Goal: Task Accomplishment & Management: Complete application form

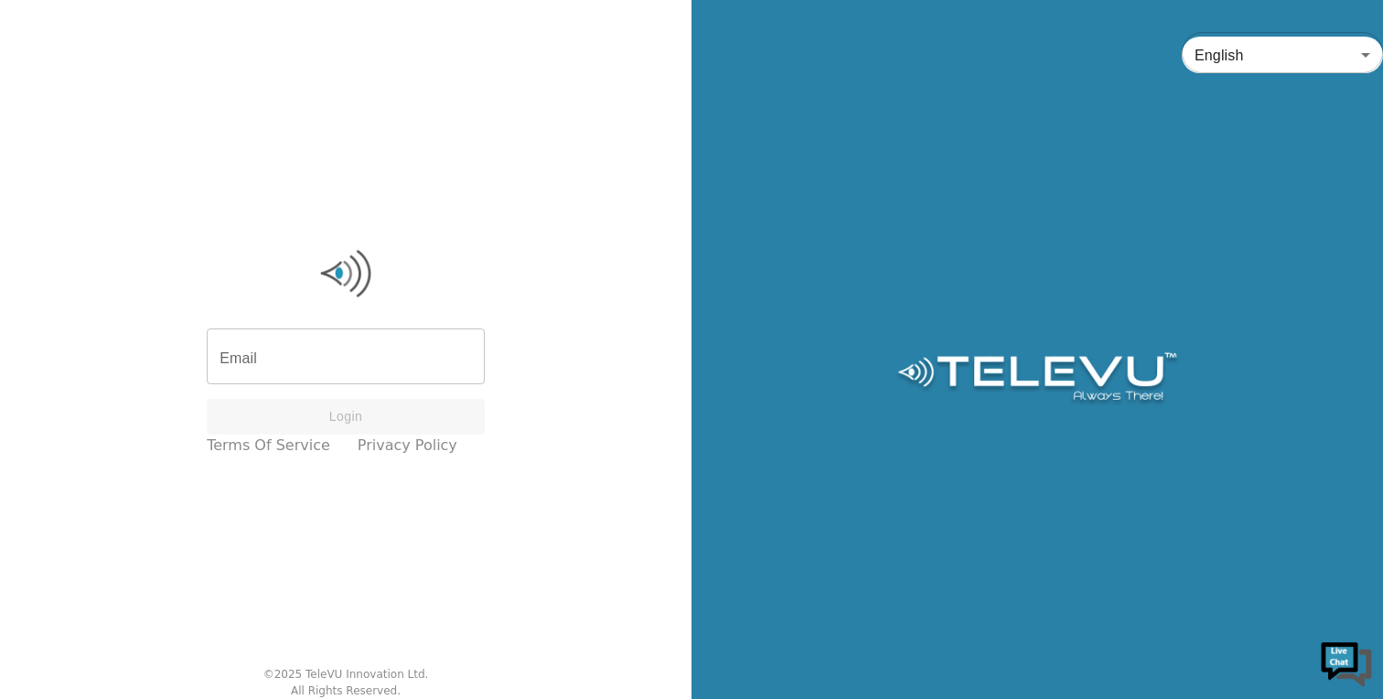
type input "[EMAIL_ADDRESS][DOMAIN_NAME]"
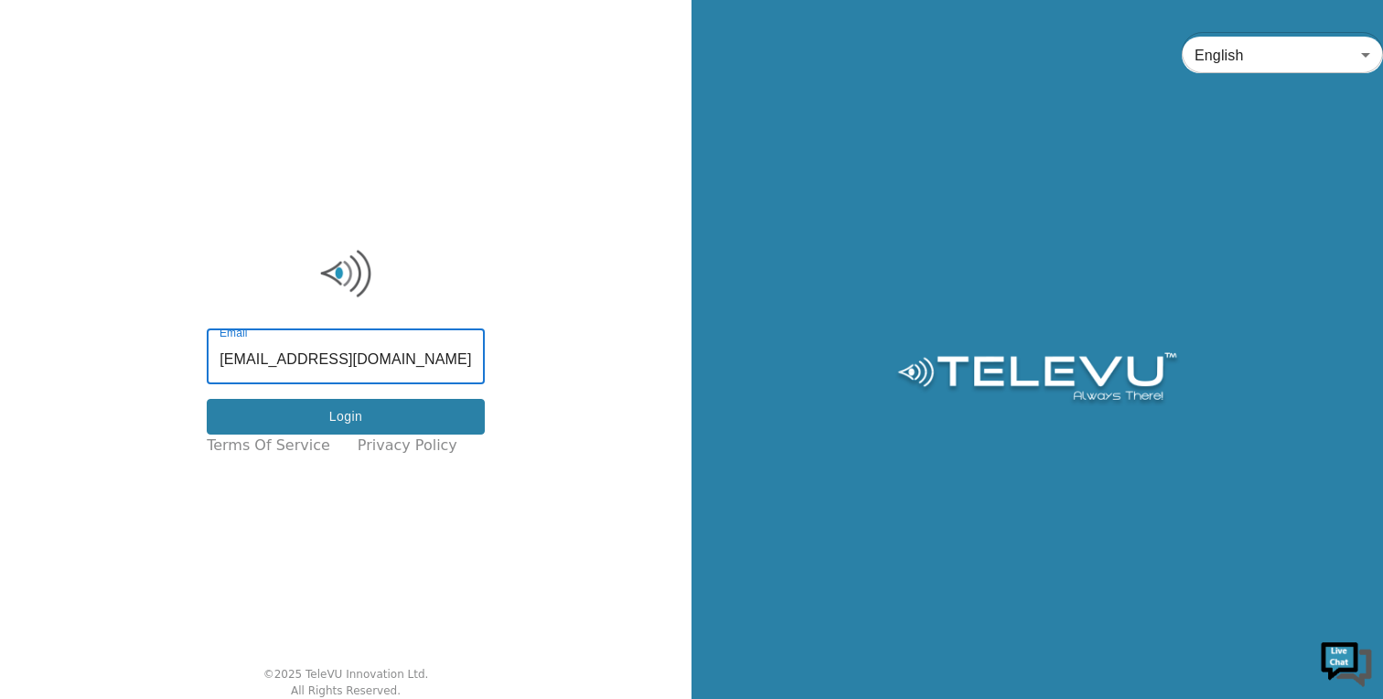
click at [429, 414] on button "Login" at bounding box center [346, 417] width 278 height 36
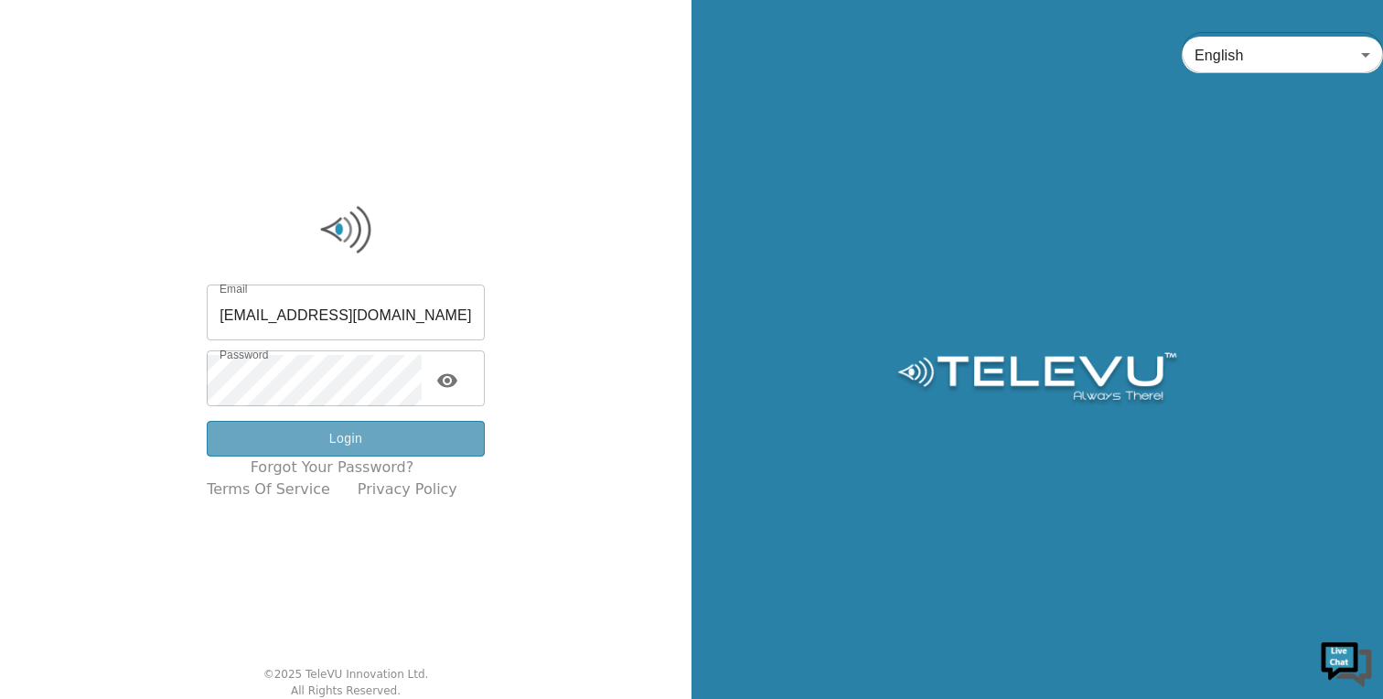
click at [359, 440] on button "Login" at bounding box center [346, 439] width 278 height 36
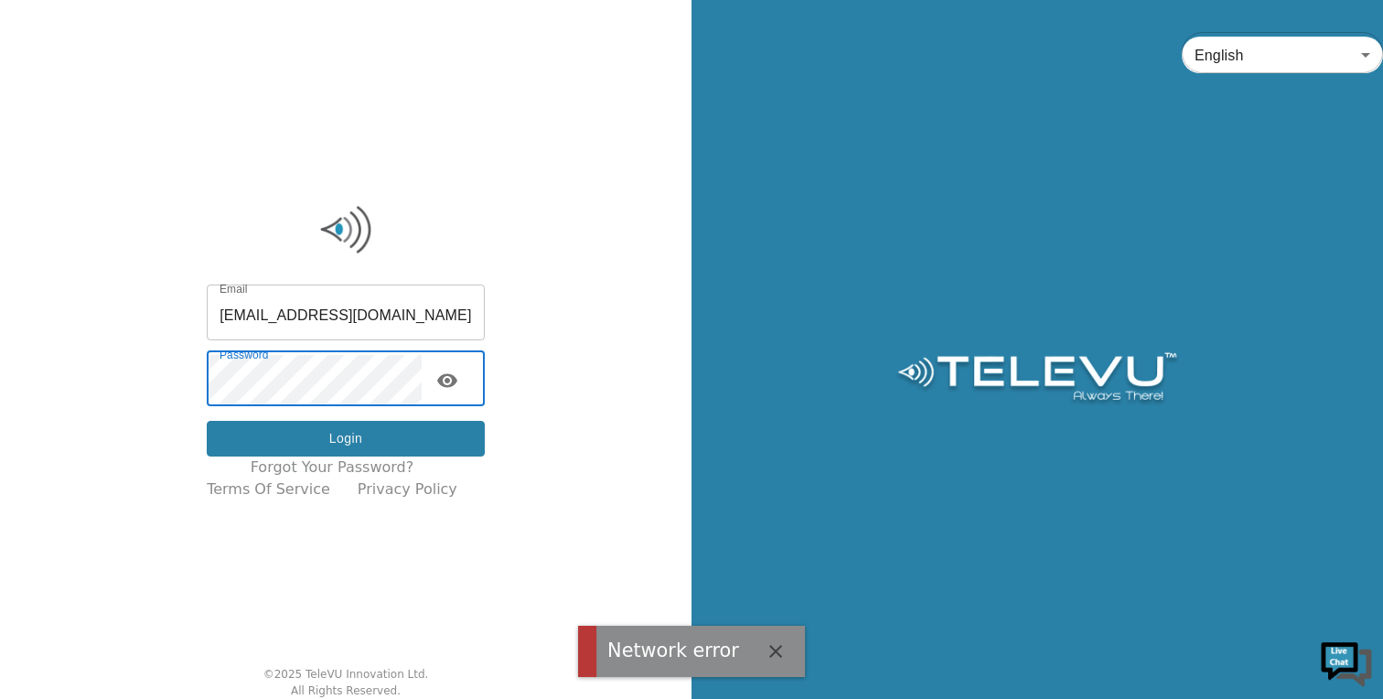
click at [319, 437] on button "Login" at bounding box center [346, 439] width 278 height 36
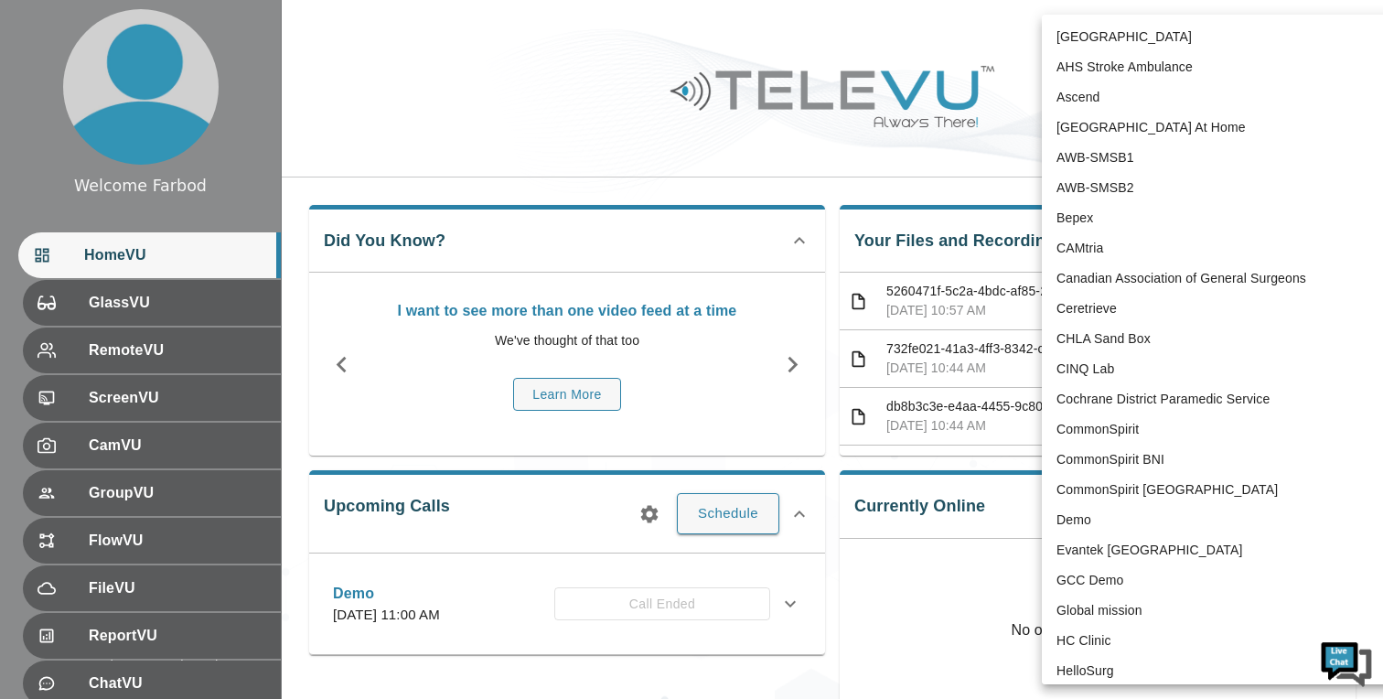
click at [1182, 26] on body "Welcome Farbod HomeVU GlassVU RemoteVU ScreenVU CamVU GroupVU FlowVU FileVU Rep…" at bounding box center [691, 488] width 1383 height 977
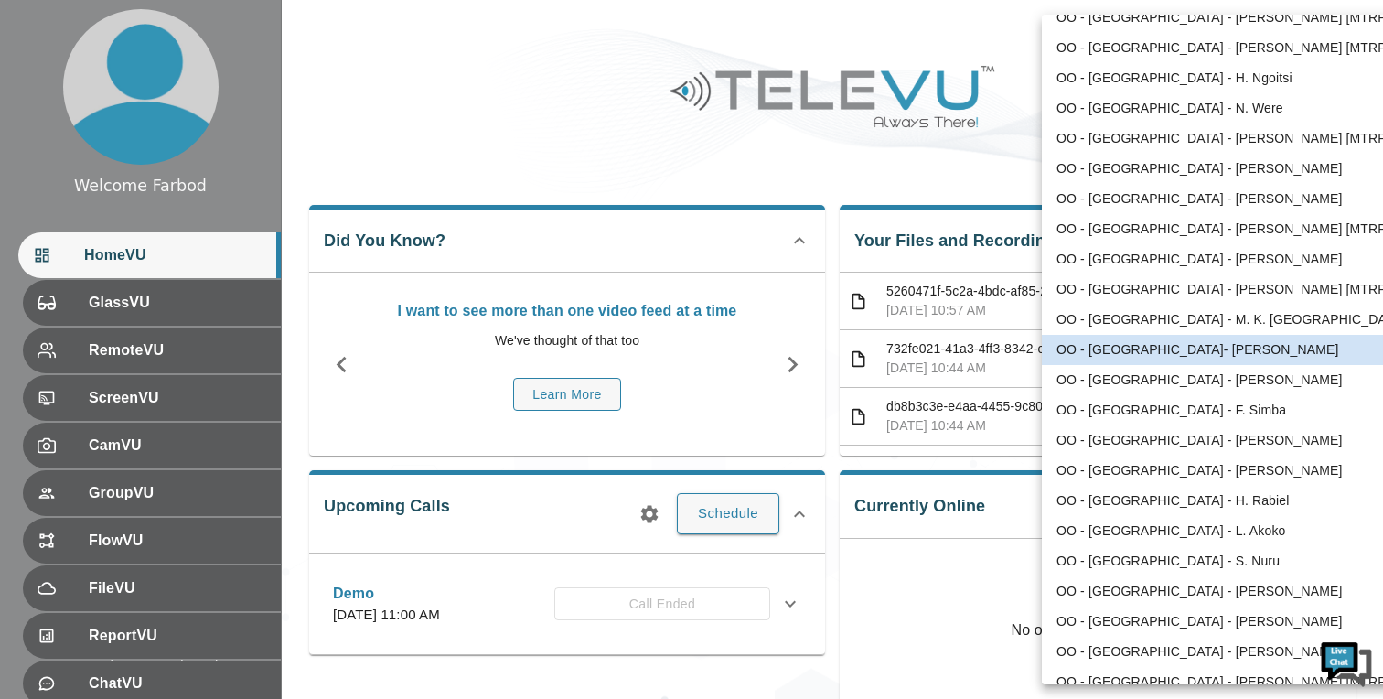
scroll to position [3612, 0]
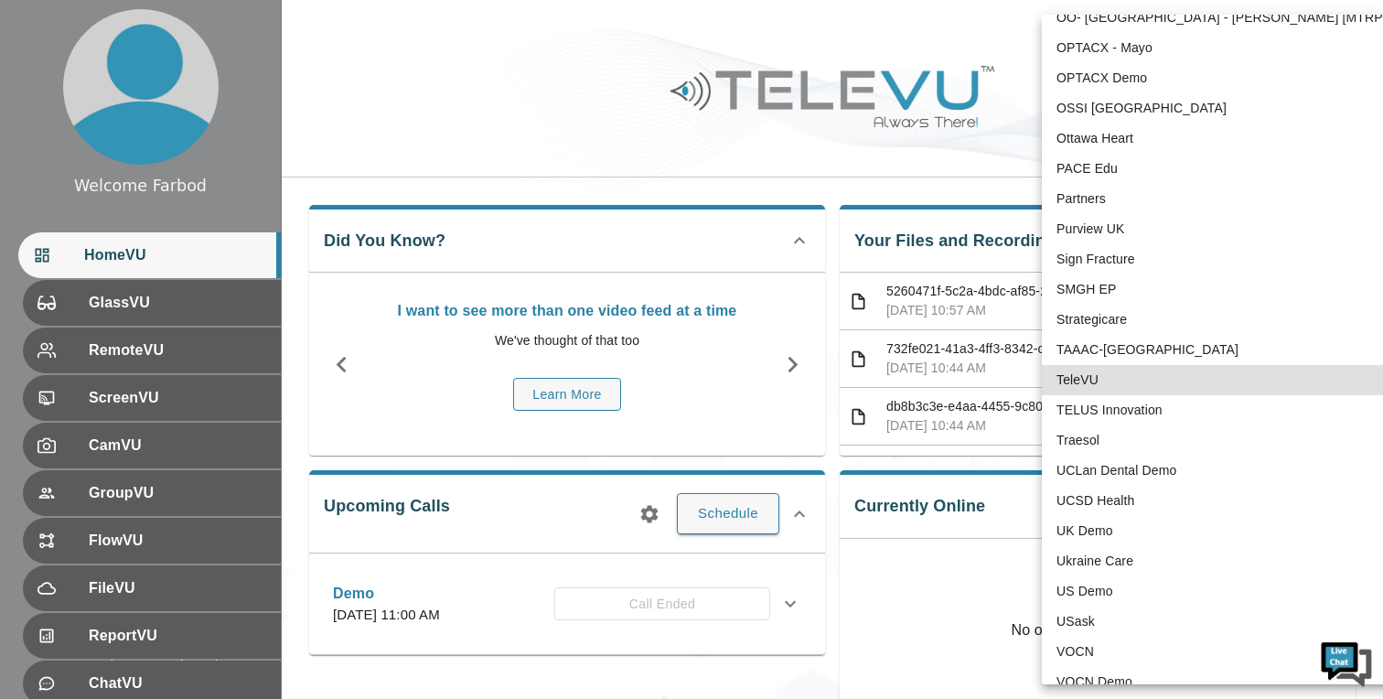
type input "1"
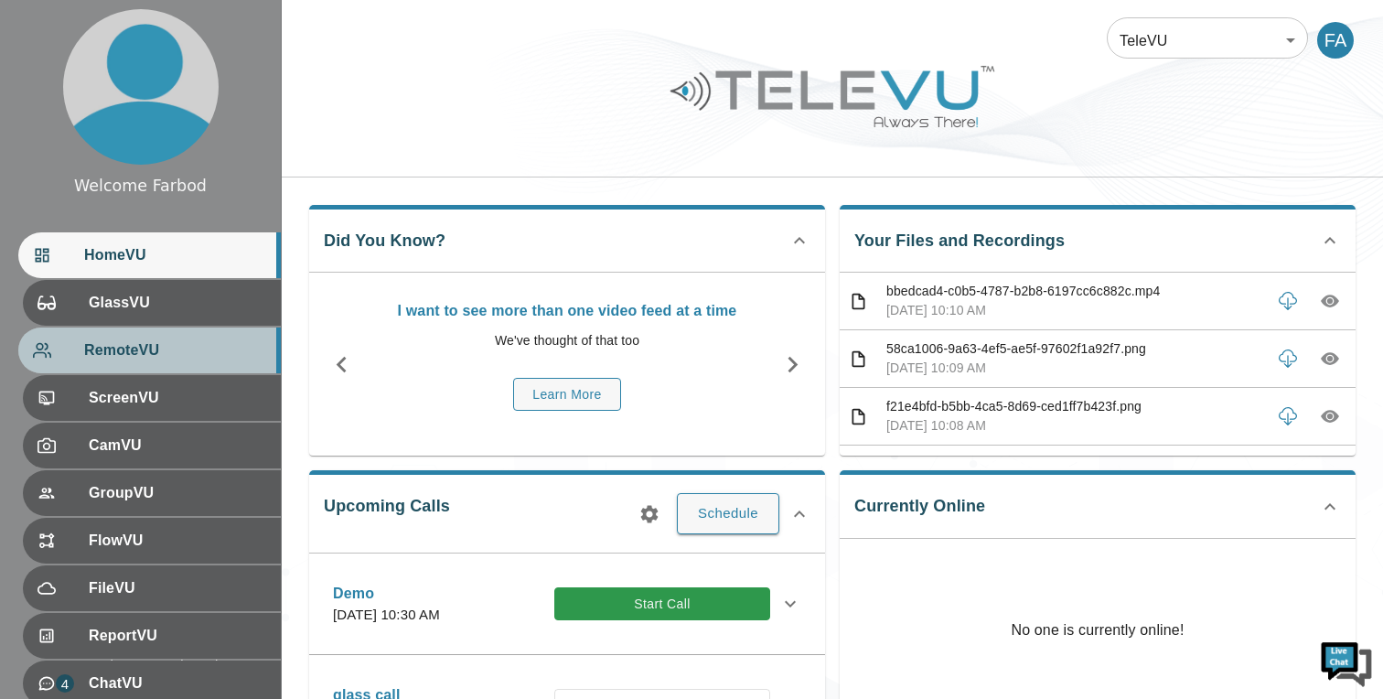
click at [173, 350] on span "RemoteVU" at bounding box center [175, 350] width 182 height 22
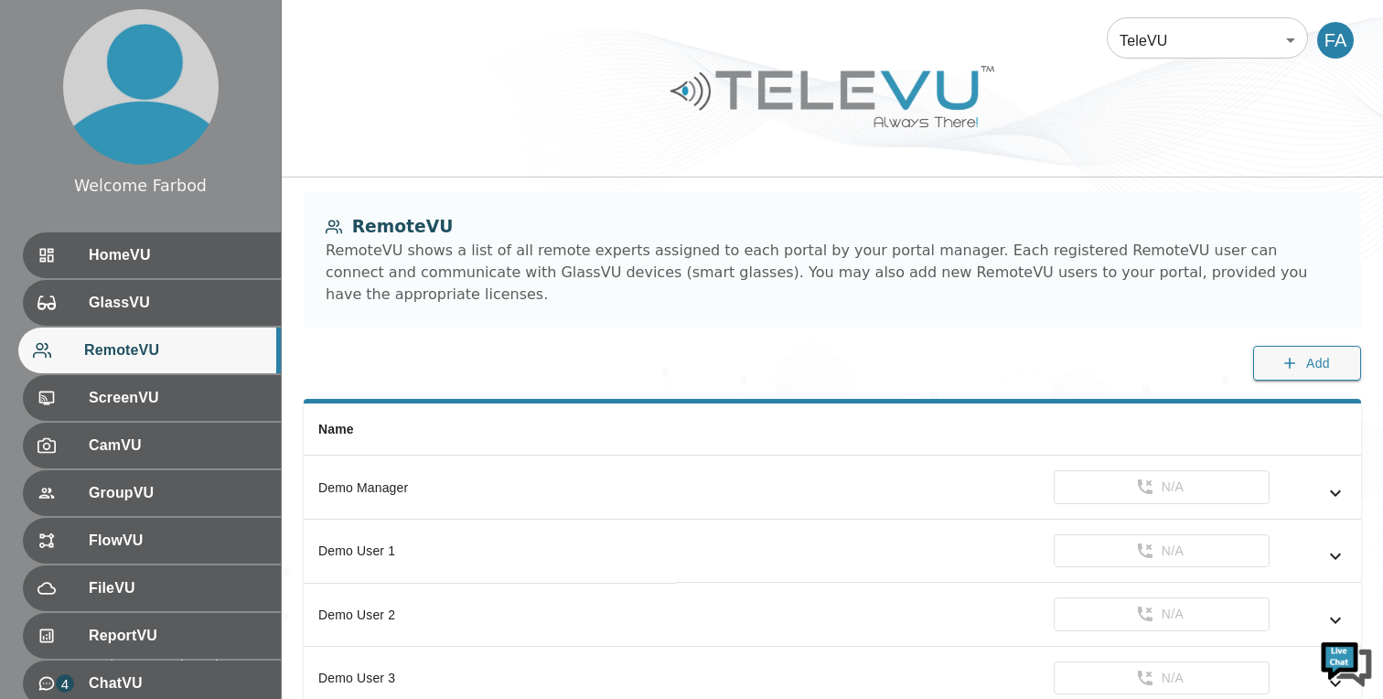
click at [1194, 45] on body "Welcome Farbod HomeVU GlassVU RemoteVU ScreenVU CamVU GroupVU FlowVU FileVU Rep…" at bounding box center [691, 620] width 1383 height 1241
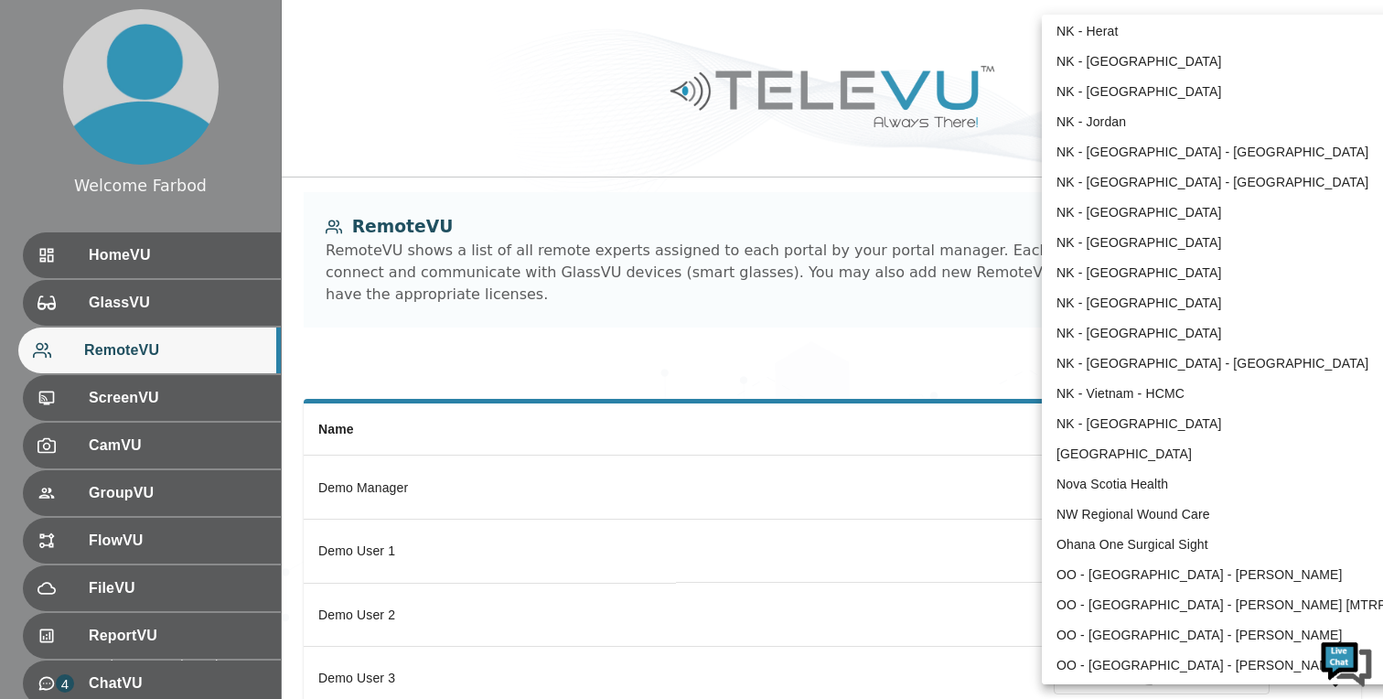
scroll to position [1482, 0]
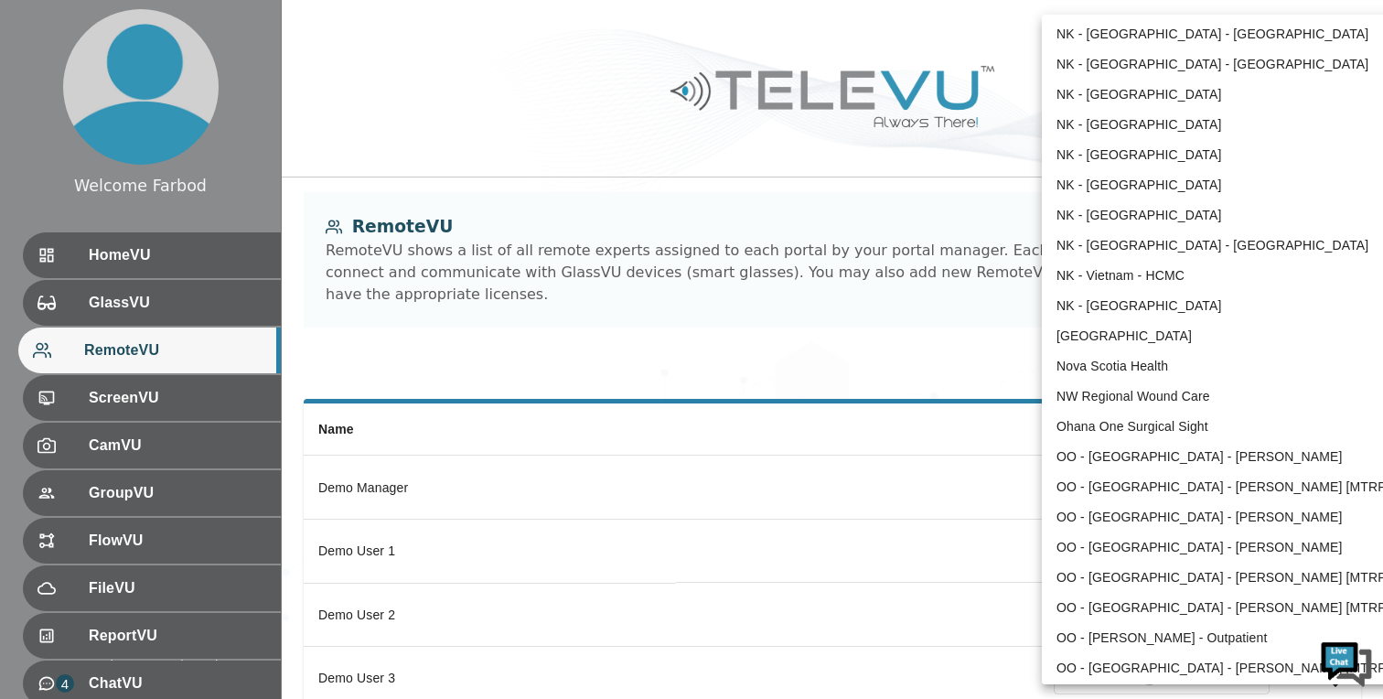
click at [1123, 360] on li "Nova Scotia Health" at bounding box center [1232, 366] width 380 height 30
type input "208"
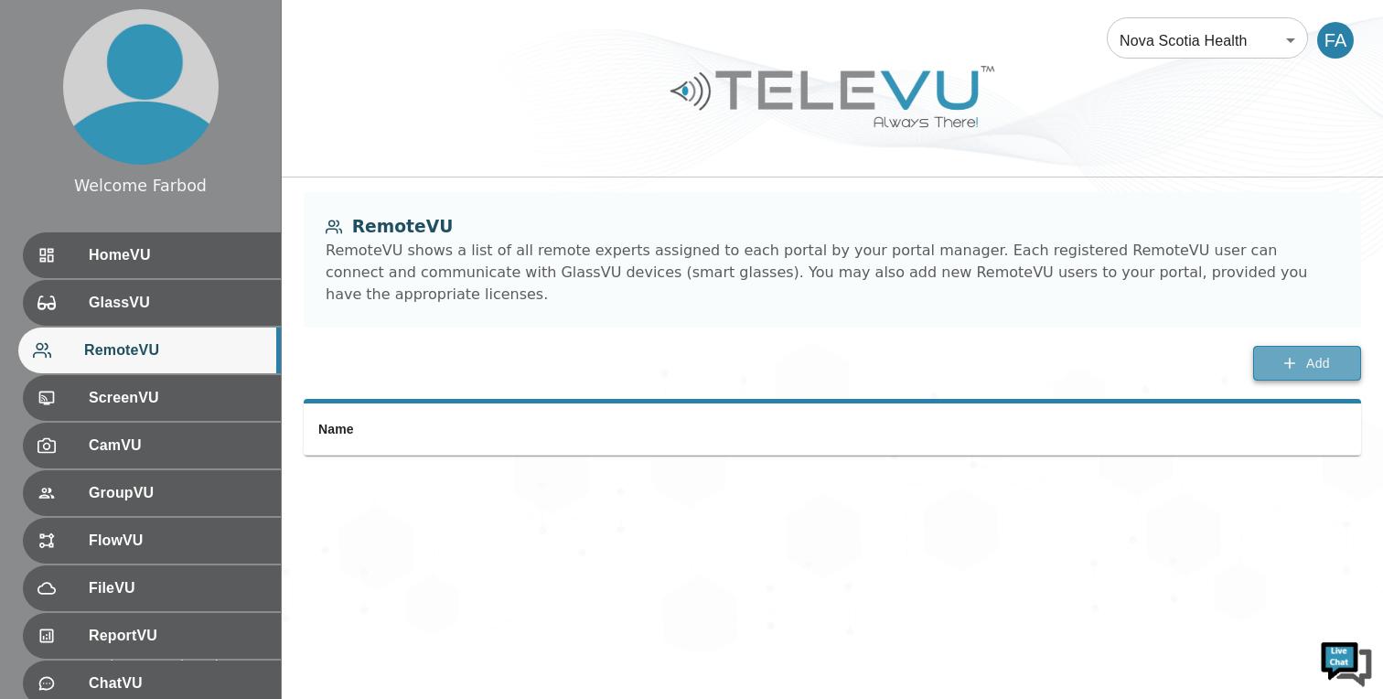
click at [1308, 352] on span "Add" at bounding box center [1319, 363] width 24 height 23
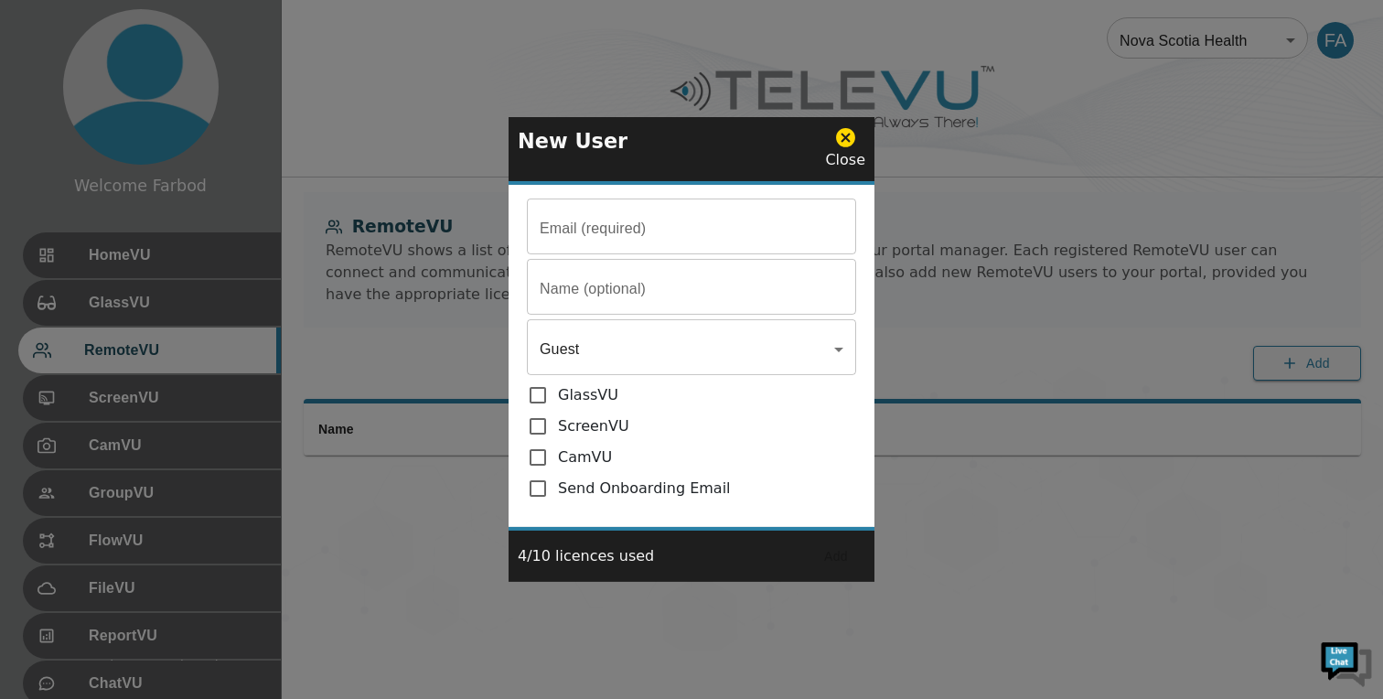
click at [596, 234] on input "Email (required)" at bounding box center [691, 228] width 329 height 51
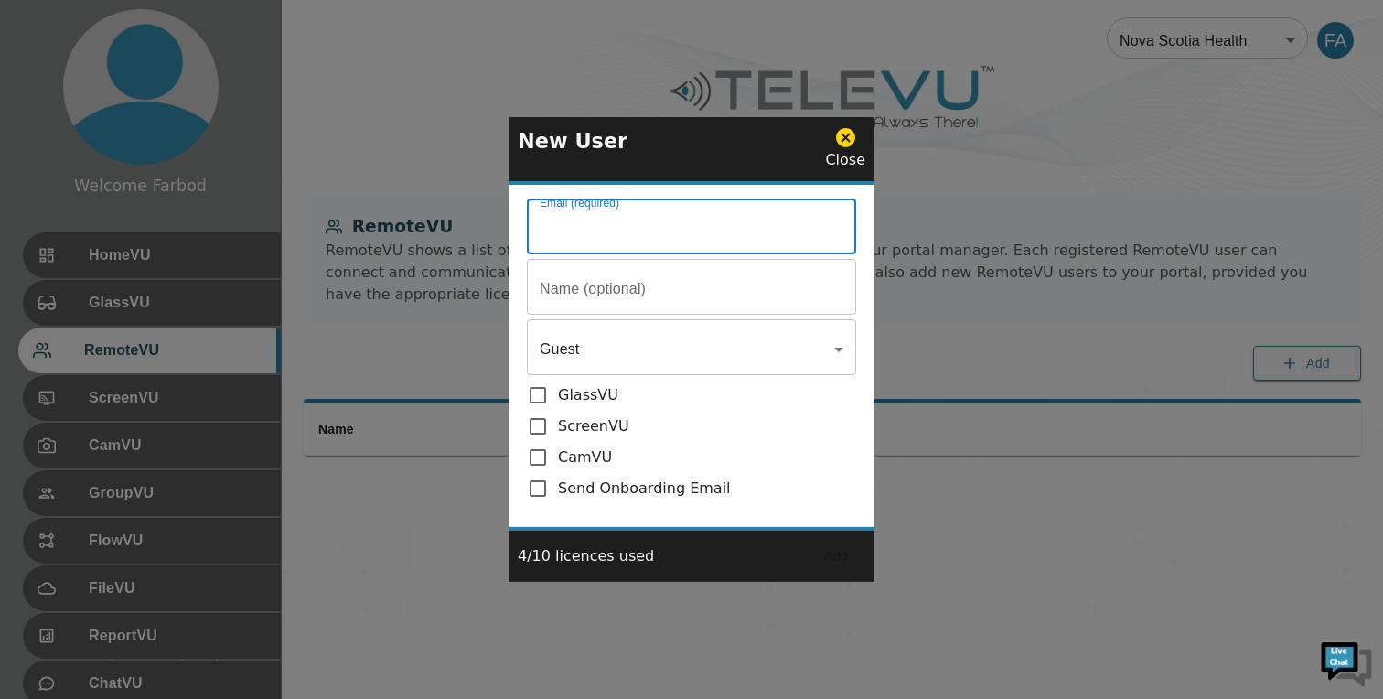
paste input "mailto:Rob1.Baxter@nshealth.ca"
drag, startPoint x: 588, startPoint y: 226, endPoint x: 502, endPoint y: 226, distance: 86.0
click at [502, 226] on div "New User Close Email (required) mailto:Rob1.Baxter@nshealth.ca Email (required)…" at bounding box center [691, 349] width 1383 height 699
click at [547, 228] on input "Rob1.Baxter@nshealth.ca" at bounding box center [691, 228] width 329 height 51
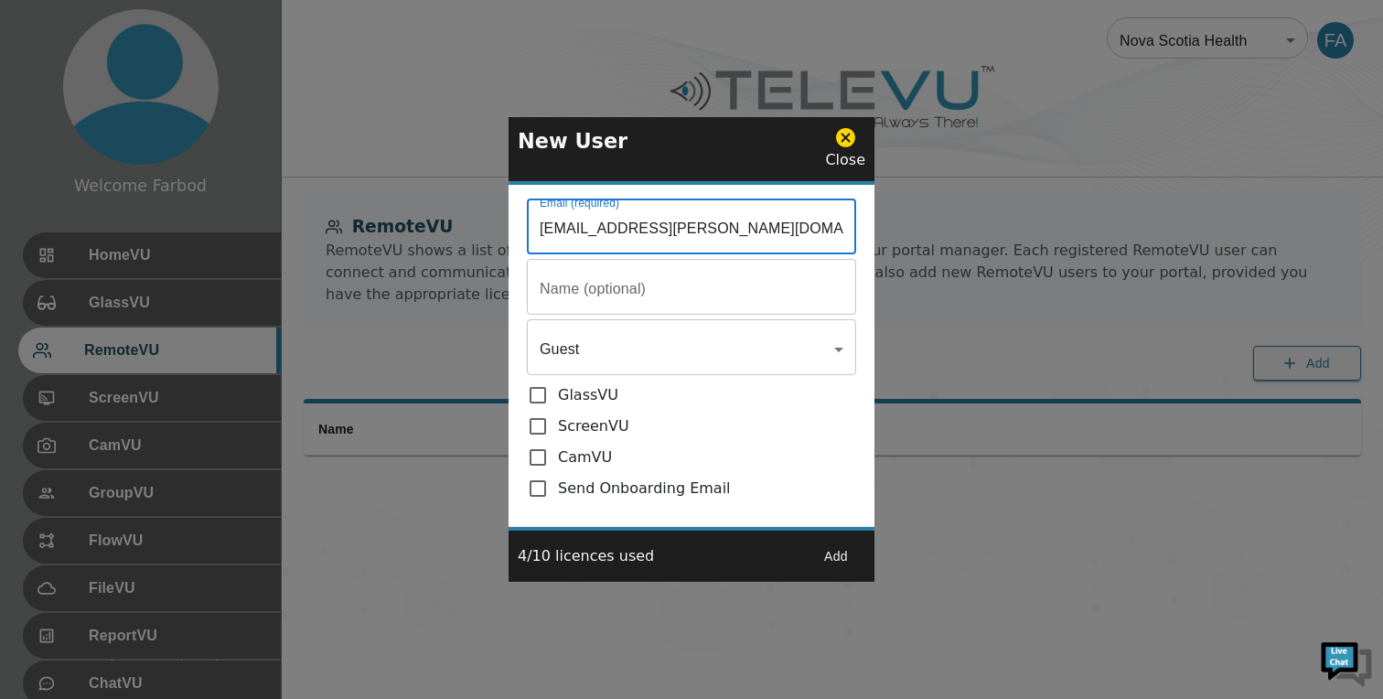
type input "Rob1.Baxter@nshealth.ca"
click at [592, 317] on div "Email (required) Rob1.Baxter@nshealth.ca Email (required) Name (optional) Name …" at bounding box center [692, 356] width 366 height 342
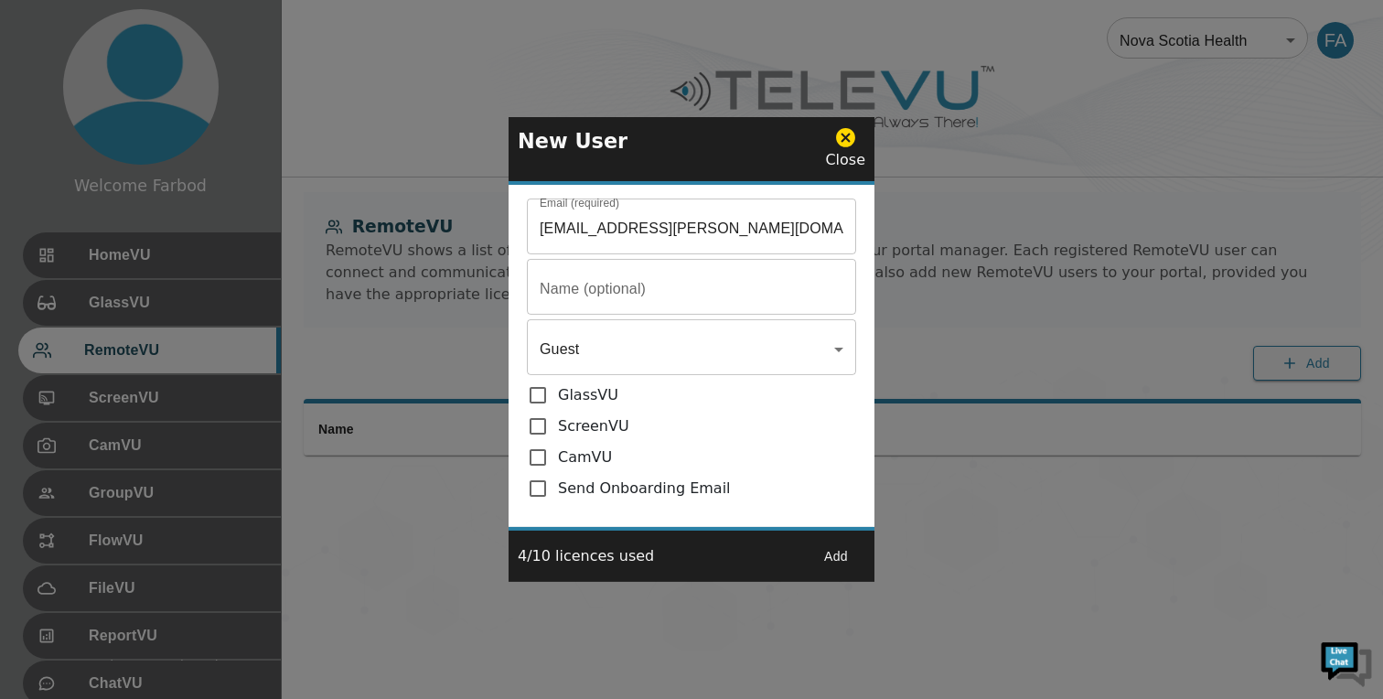
click at [593, 254] on input "Email (required)" at bounding box center [691, 228] width 329 height 51
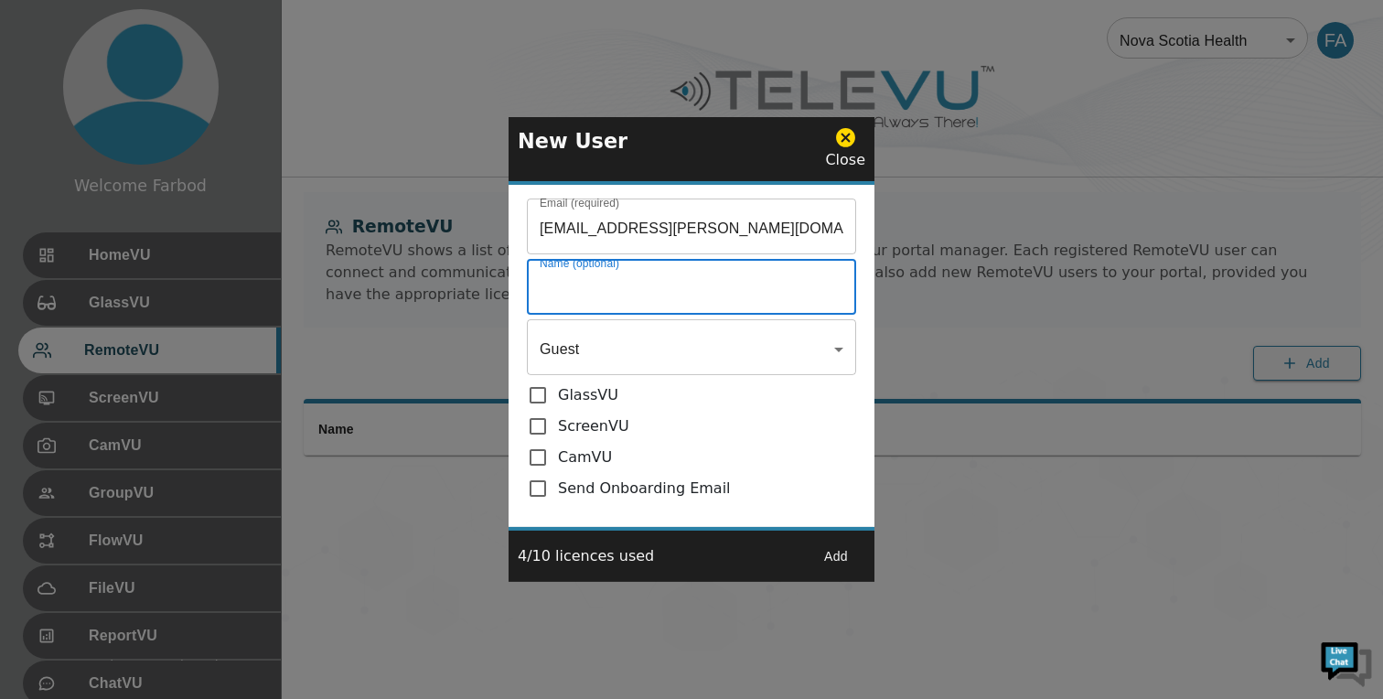
paste input "Rob1"
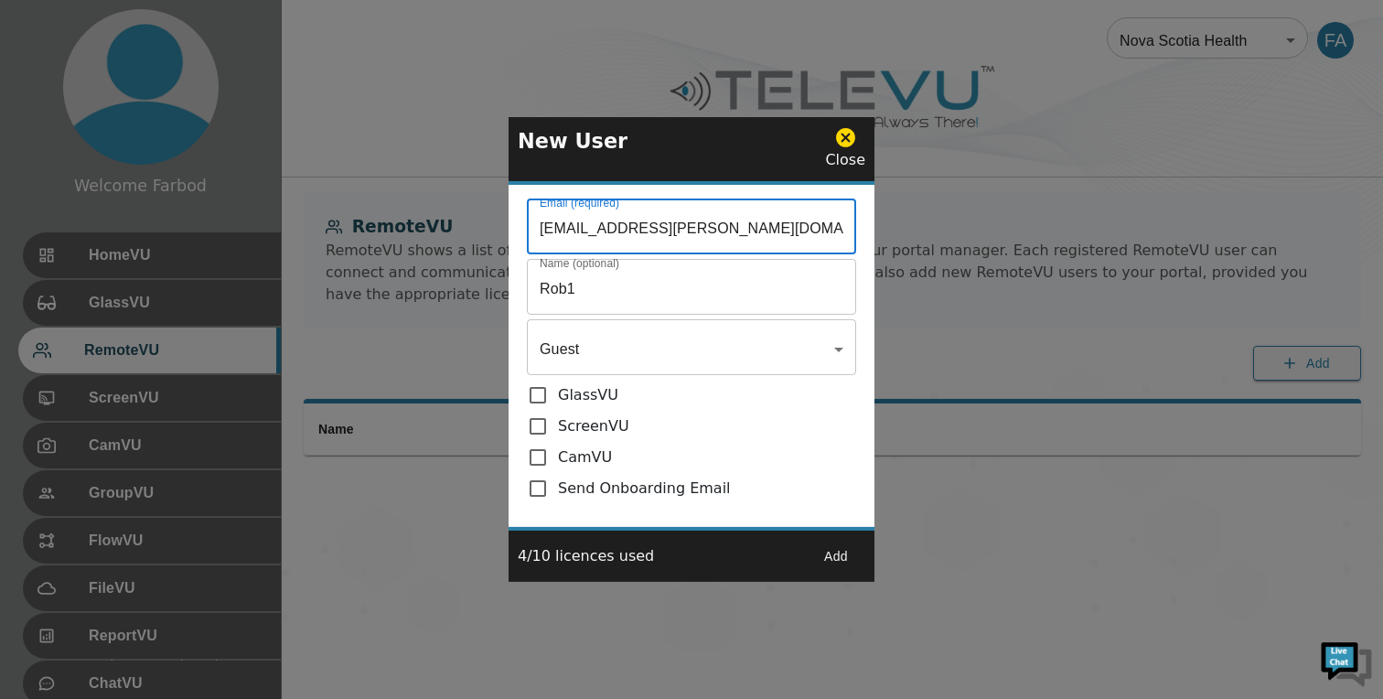
click at [597, 231] on input "Rob1.Baxter@nshealth.ca" at bounding box center [691, 228] width 329 height 51
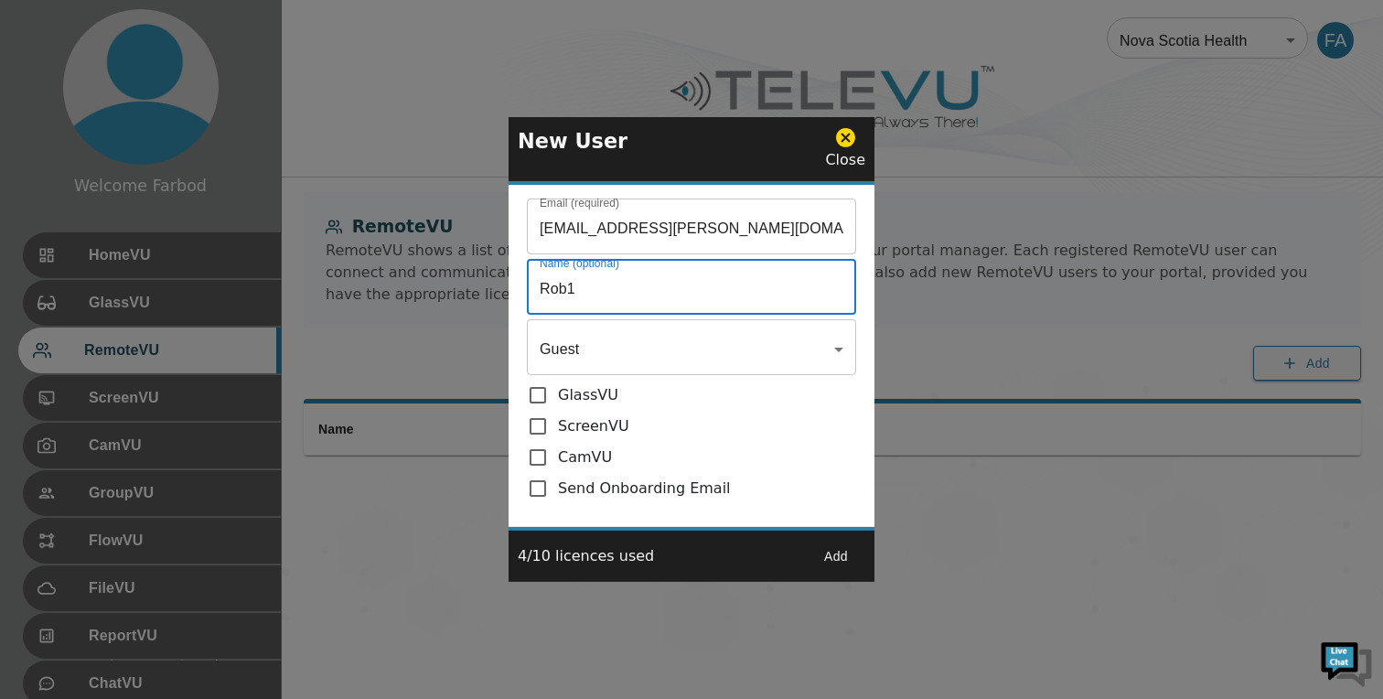
click at [610, 291] on input "Rob1" at bounding box center [691, 289] width 329 height 51
paste input "Baxter"
click at [571, 291] on input "Rob1 Baxter" at bounding box center [691, 289] width 329 height 51
type input "Rob Baxter"
click at [582, 352] on body "Welcome Farbod HomeVU GlassVU RemoteVU ScreenVU CamVU GroupVU FlowVU FileVU Rep…" at bounding box center [691, 325] width 1383 height 651
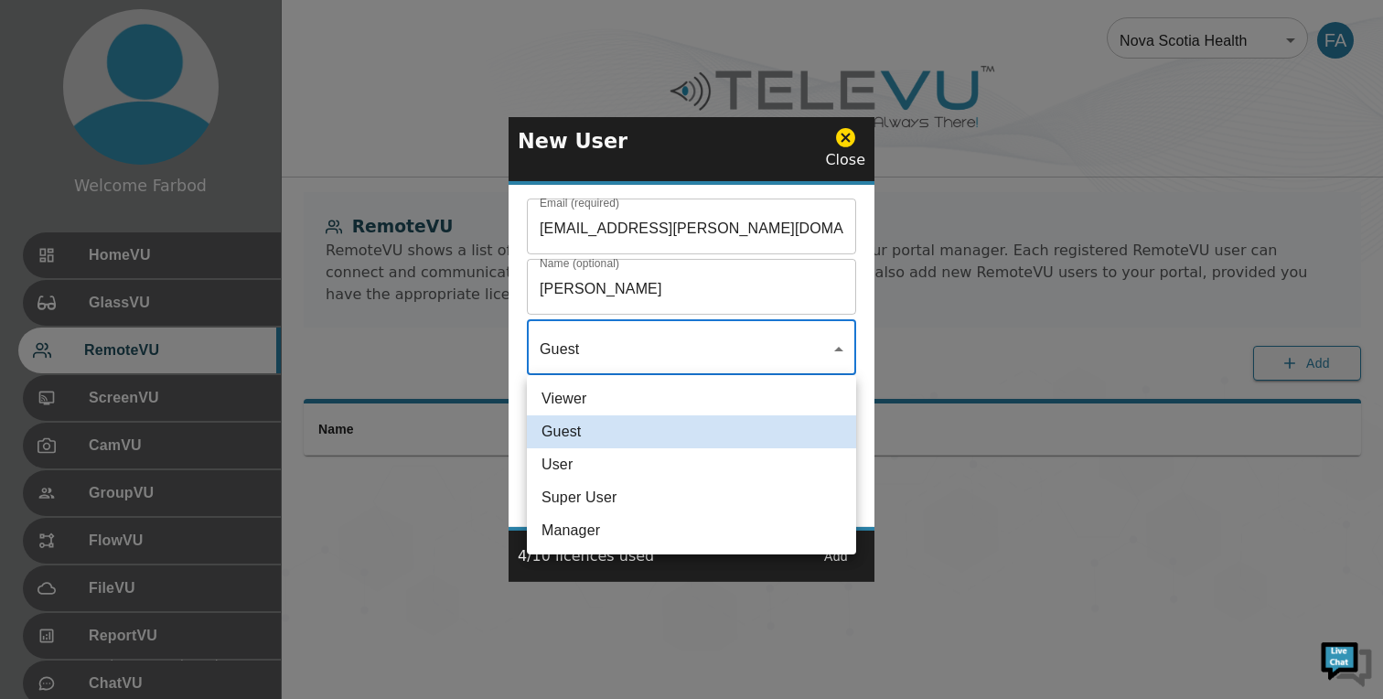
click at [579, 497] on li "Super User" at bounding box center [691, 497] width 329 height 33
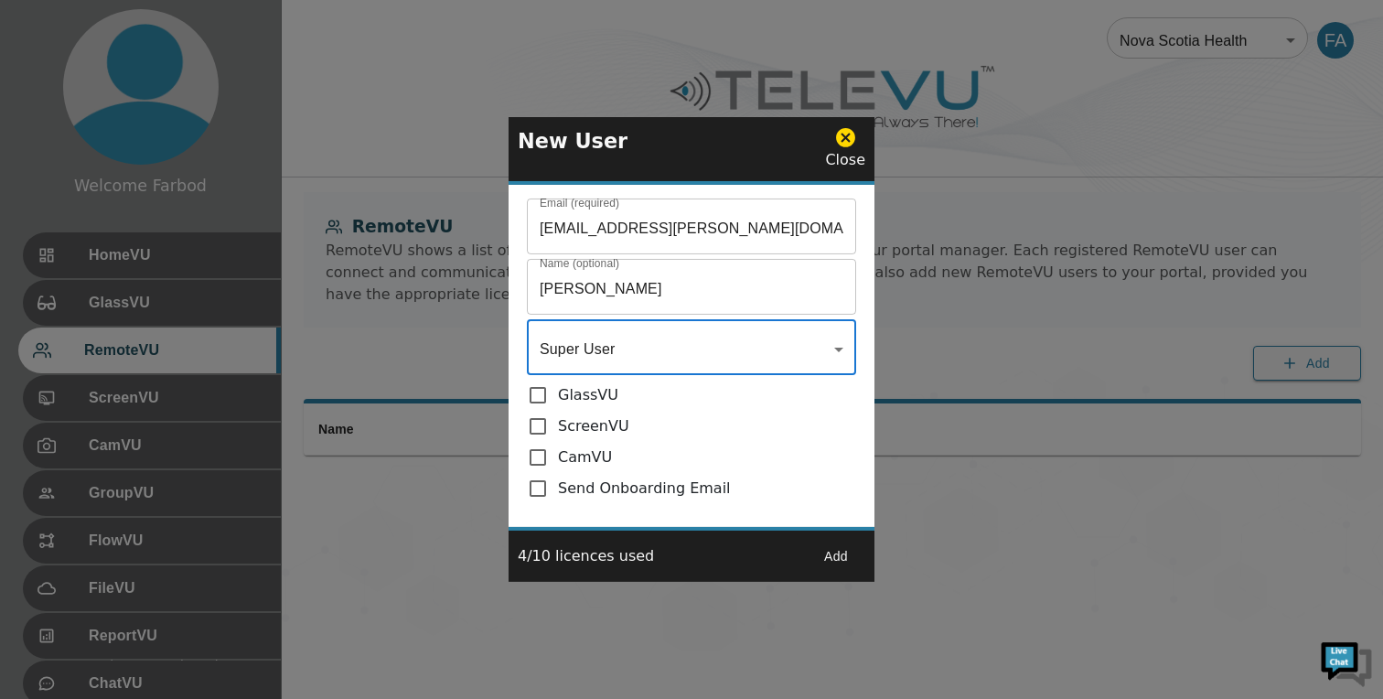
click at [616, 357] on body "Welcome Farbod HomeVU GlassVU RemoteVU ScreenVU CamVU GroupVU FlowVU FileVU Rep…" at bounding box center [691, 325] width 1383 height 651
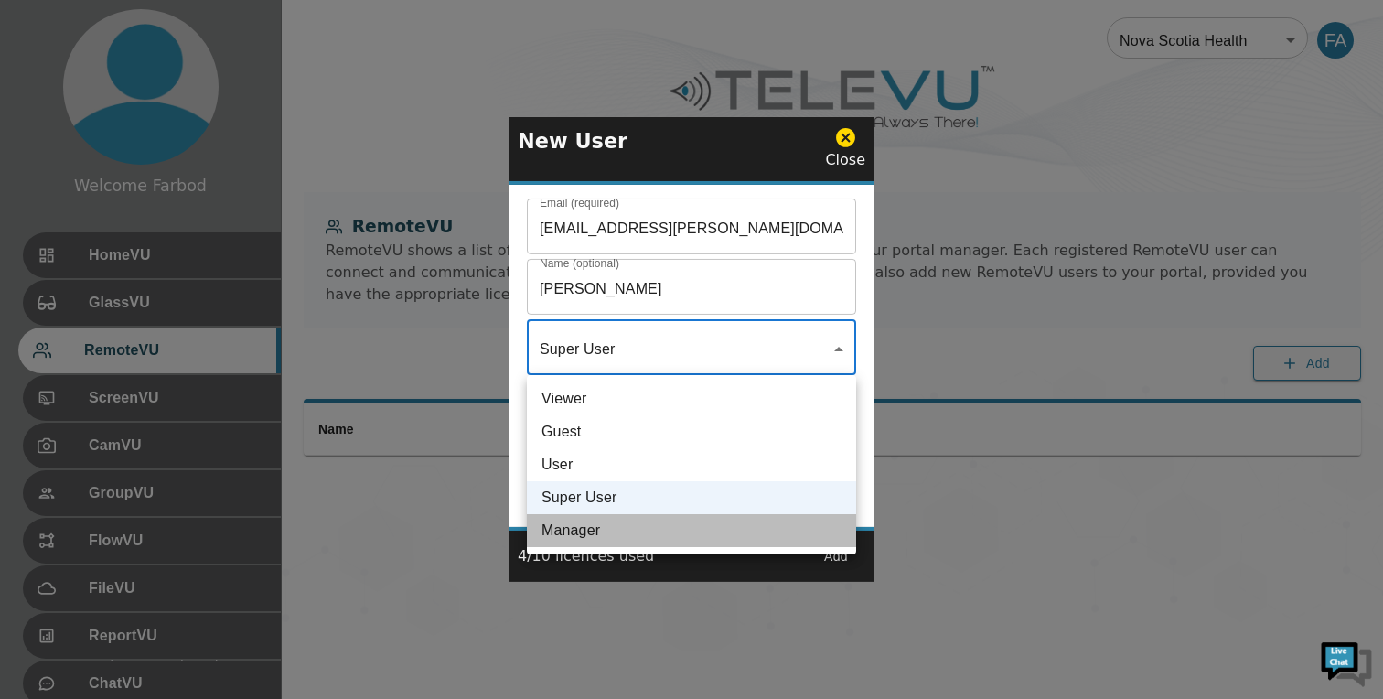
click at [591, 534] on li "Manager" at bounding box center [691, 530] width 329 height 33
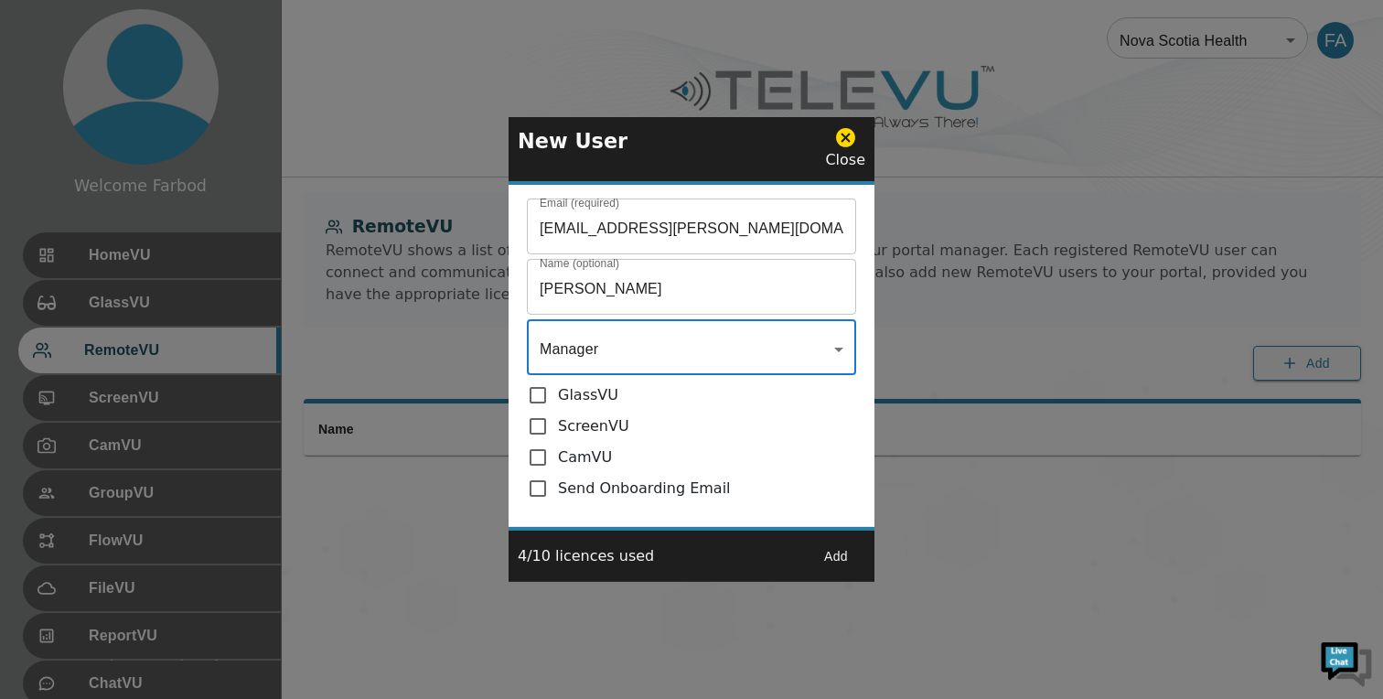
click at [620, 391] on div "GlassVU" at bounding box center [691, 395] width 329 height 22
click at [626, 371] on body "Welcome Farbod HomeVU GlassVU RemoteVU ScreenVU CamVU GroupVU FlowVU FileVU Rep…" at bounding box center [691, 325] width 1383 height 651
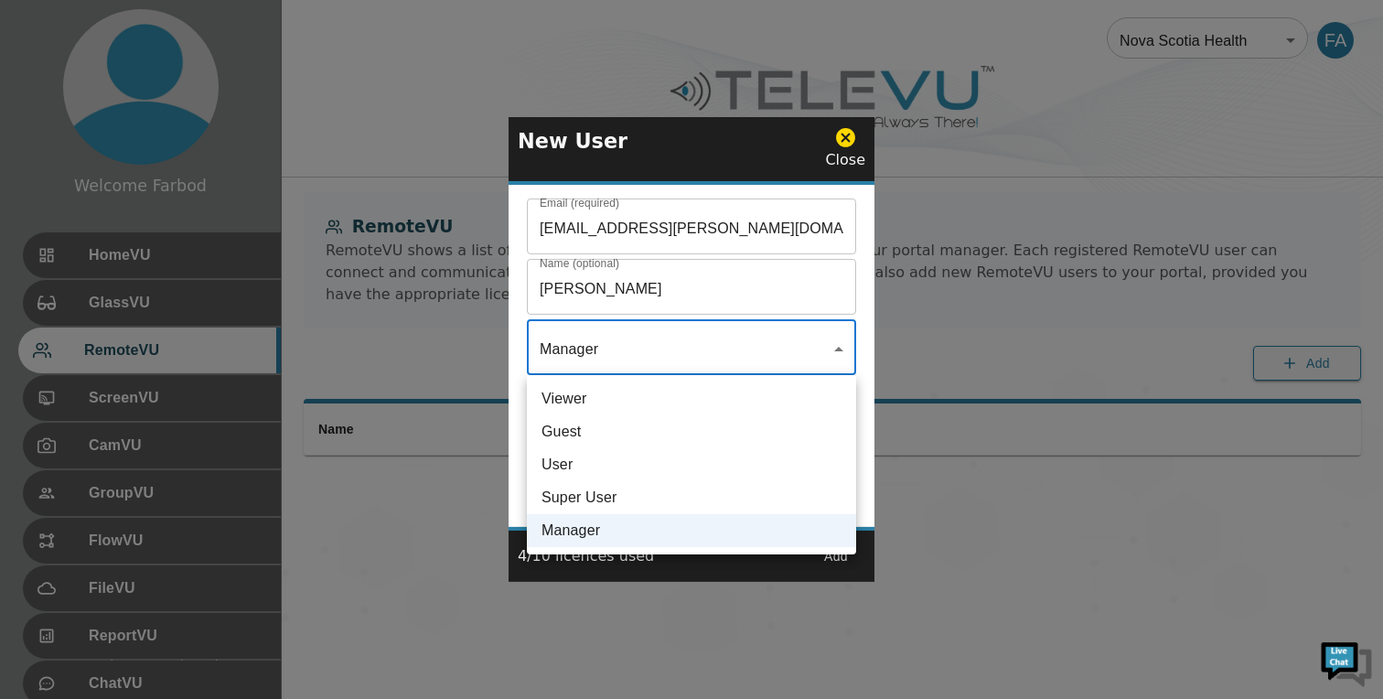
click at [593, 504] on li "Super User" at bounding box center [691, 497] width 329 height 33
type input "Super User"
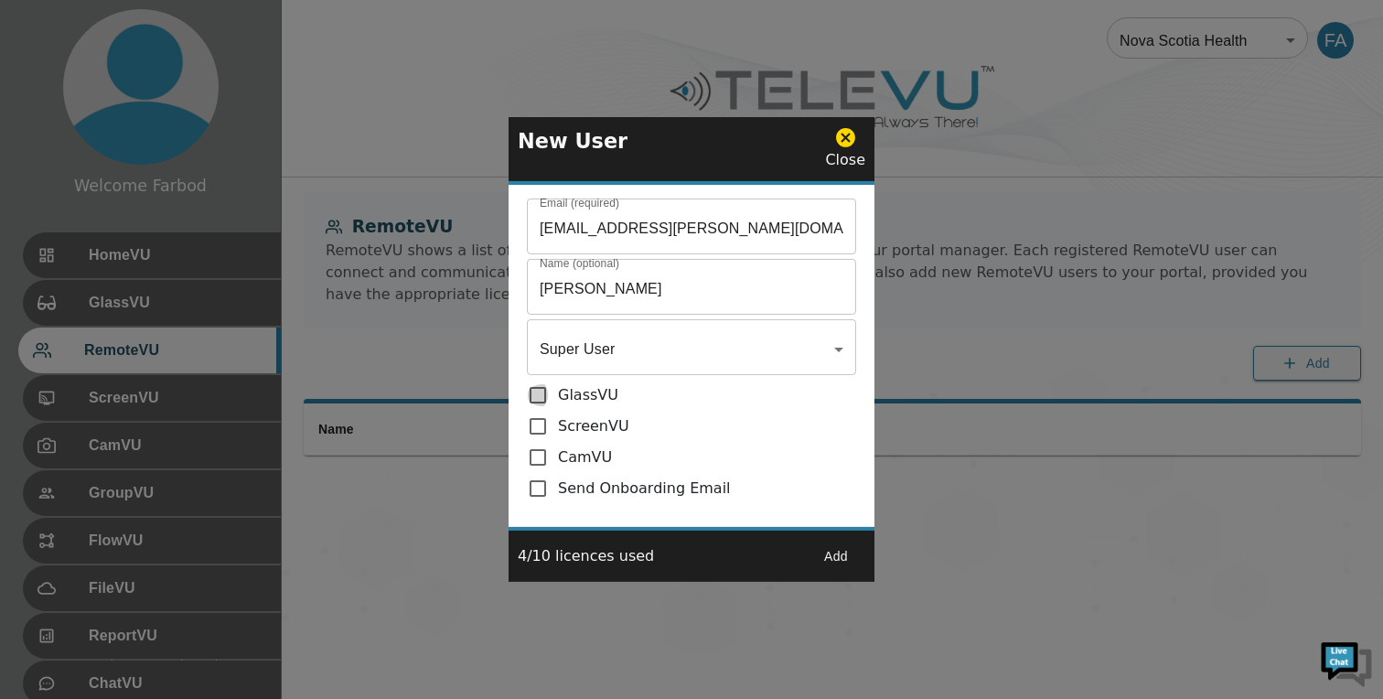
click at [535, 398] on input "checkbox" at bounding box center [542, 395] width 31 height 22
checkbox input "true"
click at [535, 420] on input "checkbox" at bounding box center [542, 426] width 31 height 22
checkbox input "true"
click at [542, 469] on div "Email (required) Rob1.Baxter@nshealth.ca Email (required) Name (optional) Rob B…" at bounding box center [692, 356] width 366 height 342
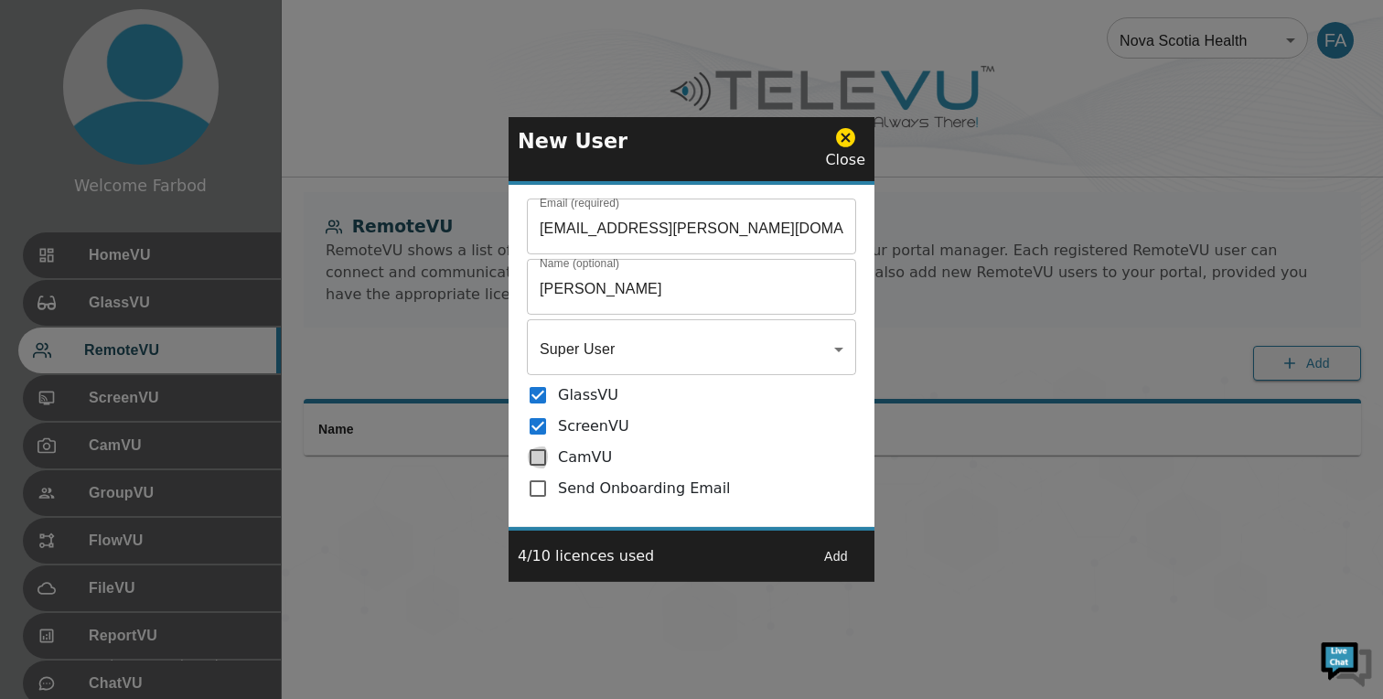
click at [537, 461] on input "checkbox" at bounding box center [542, 457] width 31 height 22
checkbox input "true"
click at [537, 479] on input "checkbox" at bounding box center [542, 489] width 31 height 22
checkbox input "true"
click at [832, 563] on button "Add" at bounding box center [836, 557] width 59 height 34
